Goal: Check status: Check status

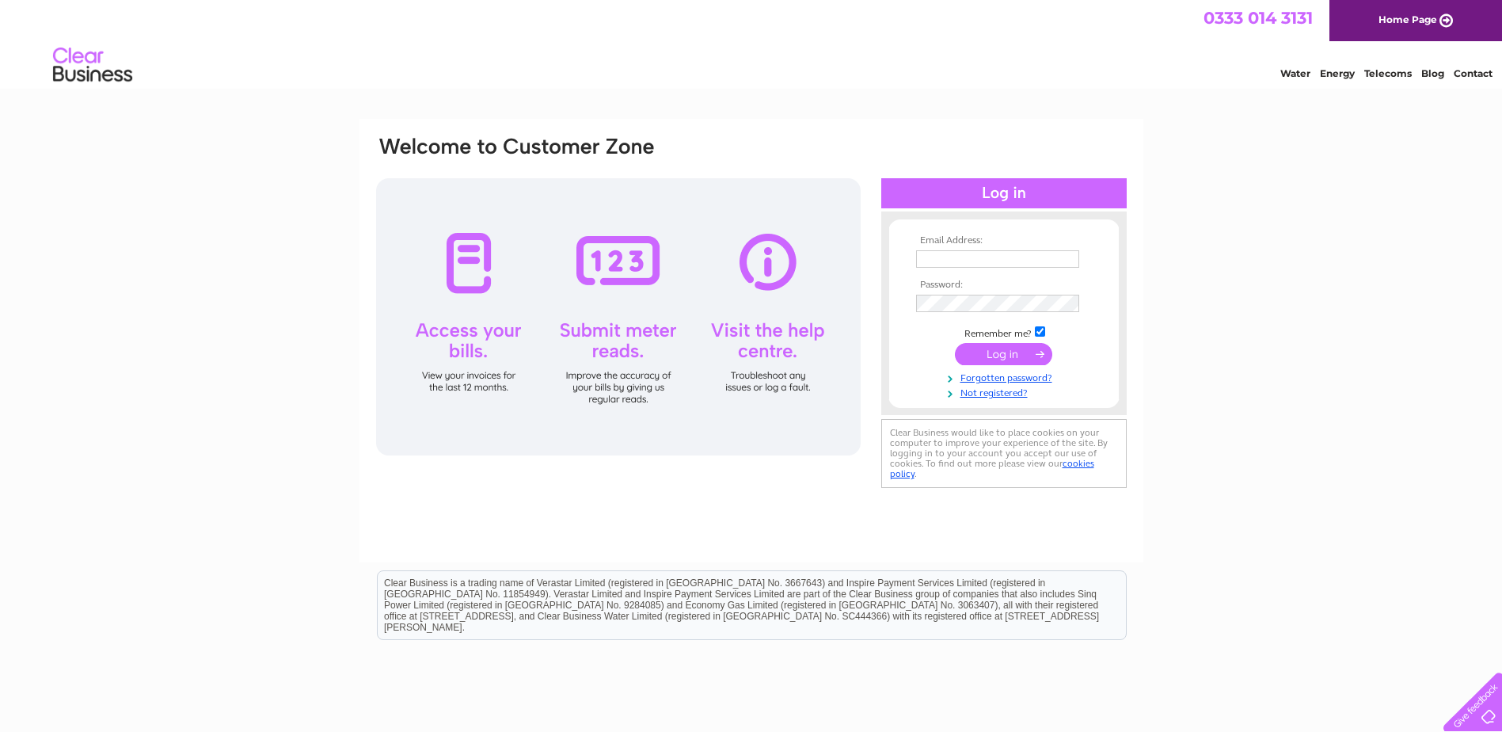
type input "[EMAIL_ADDRESS][DOMAIN_NAME]"
click at [1000, 353] on input "submit" at bounding box center [1003, 354] width 97 height 22
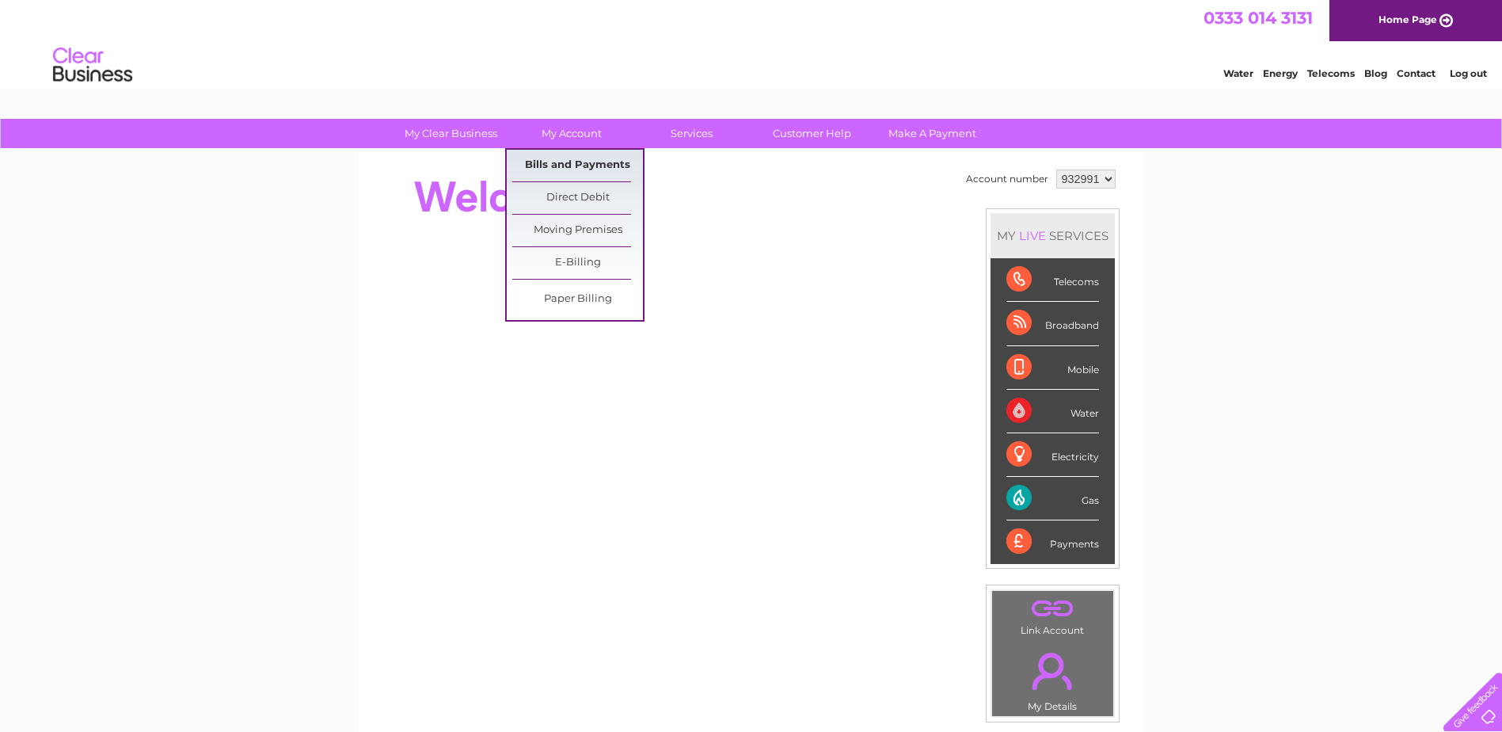
click at [579, 162] on link "Bills and Payments" at bounding box center [577, 166] width 131 height 32
click at [584, 158] on link "Bills and Payments" at bounding box center [577, 166] width 131 height 32
